Goal: Task Accomplishment & Management: Manage account settings

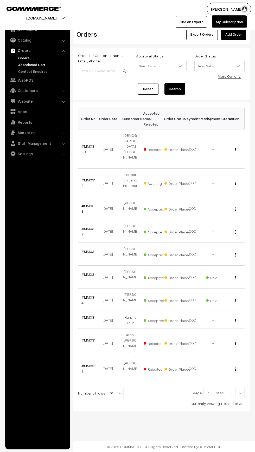
click at [19, 64] on link "Abandoned Cart" at bounding box center [42, 64] width 51 height 5
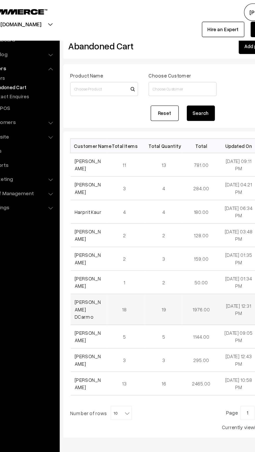
click at [124, 231] on td "18" at bounding box center [120, 229] width 28 height 23
